Goal: Task Accomplishment & Management: Manage account settings

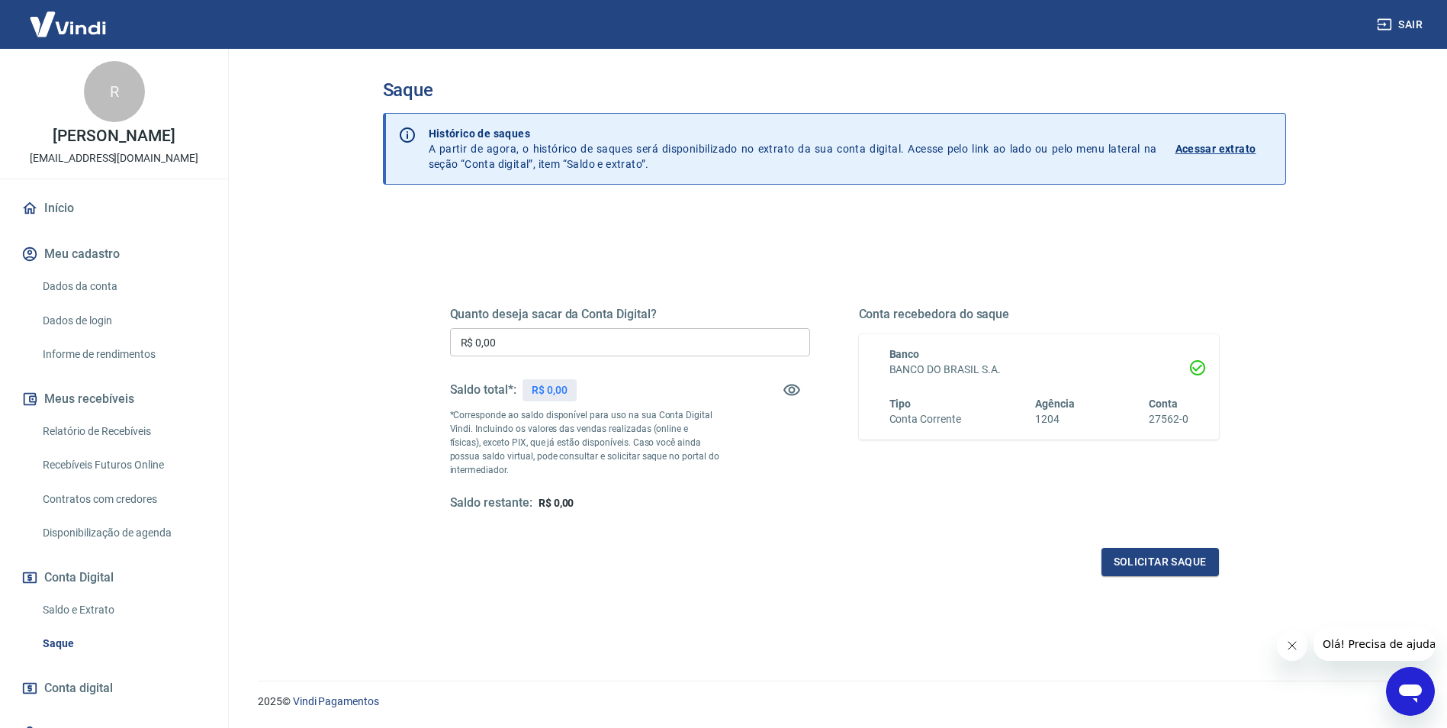
click at [105, 433] on link "Relatório de Recebíveis" at bounding box center [123, 431] width 173 height 31
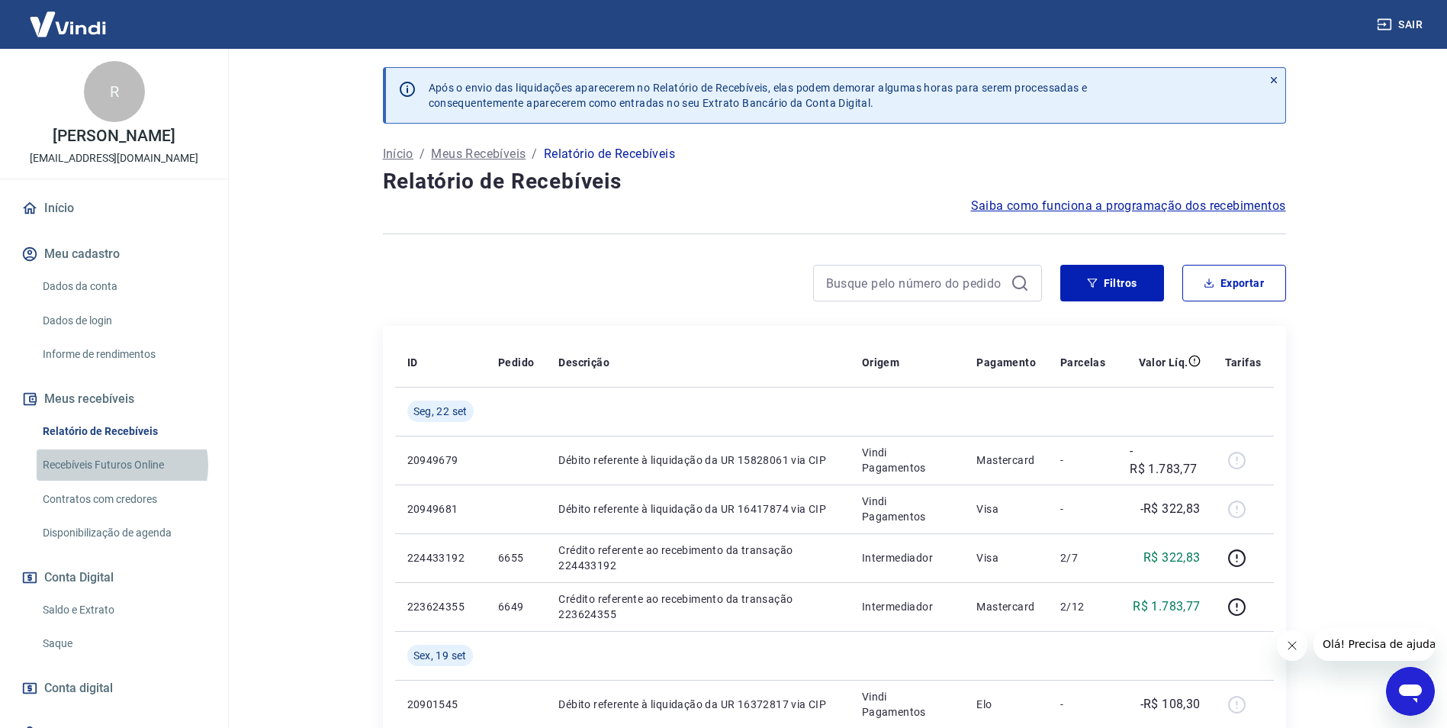
click at [121, 465] on link "Recebíveis Futuros Online" at bounding box center [123, 464] width 173 height 31
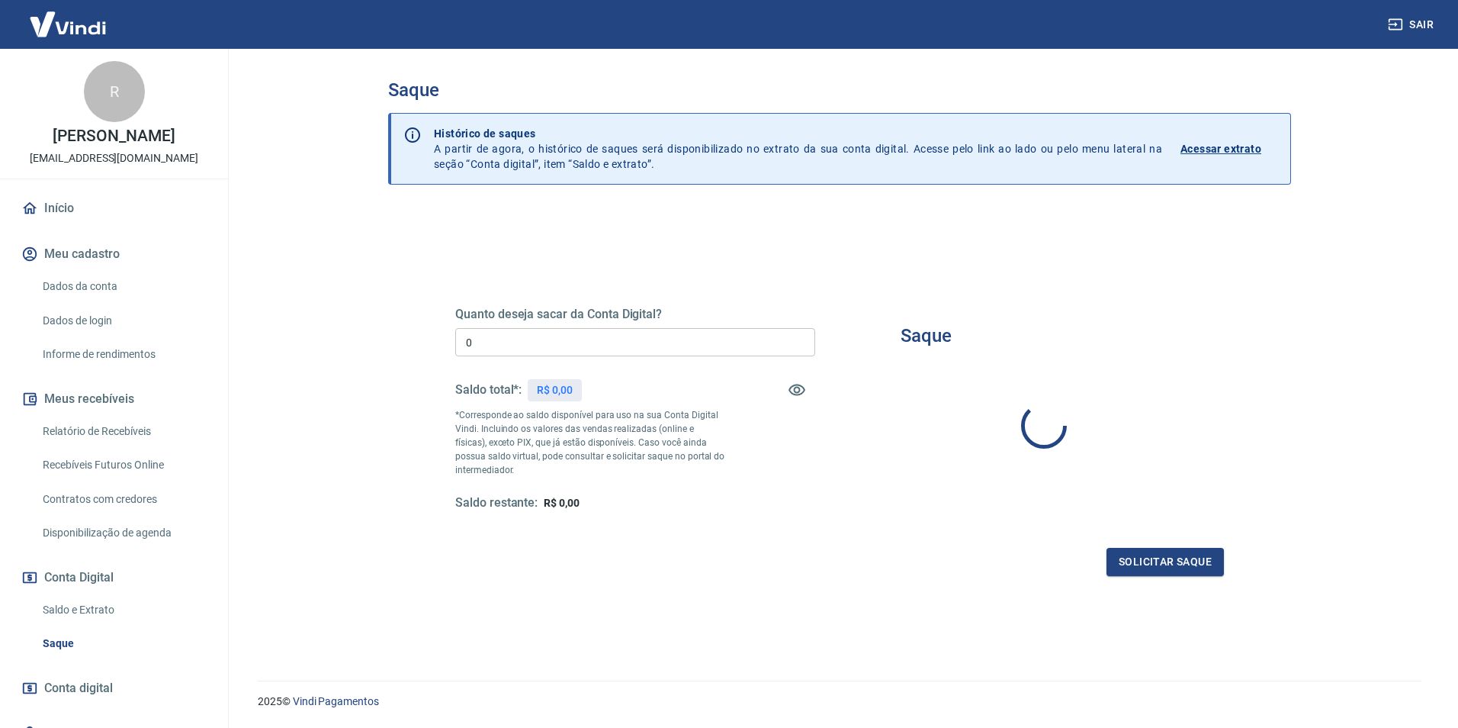
type input "R$ 0,00"
